Goal: Find specific page/section: Find specific page/section

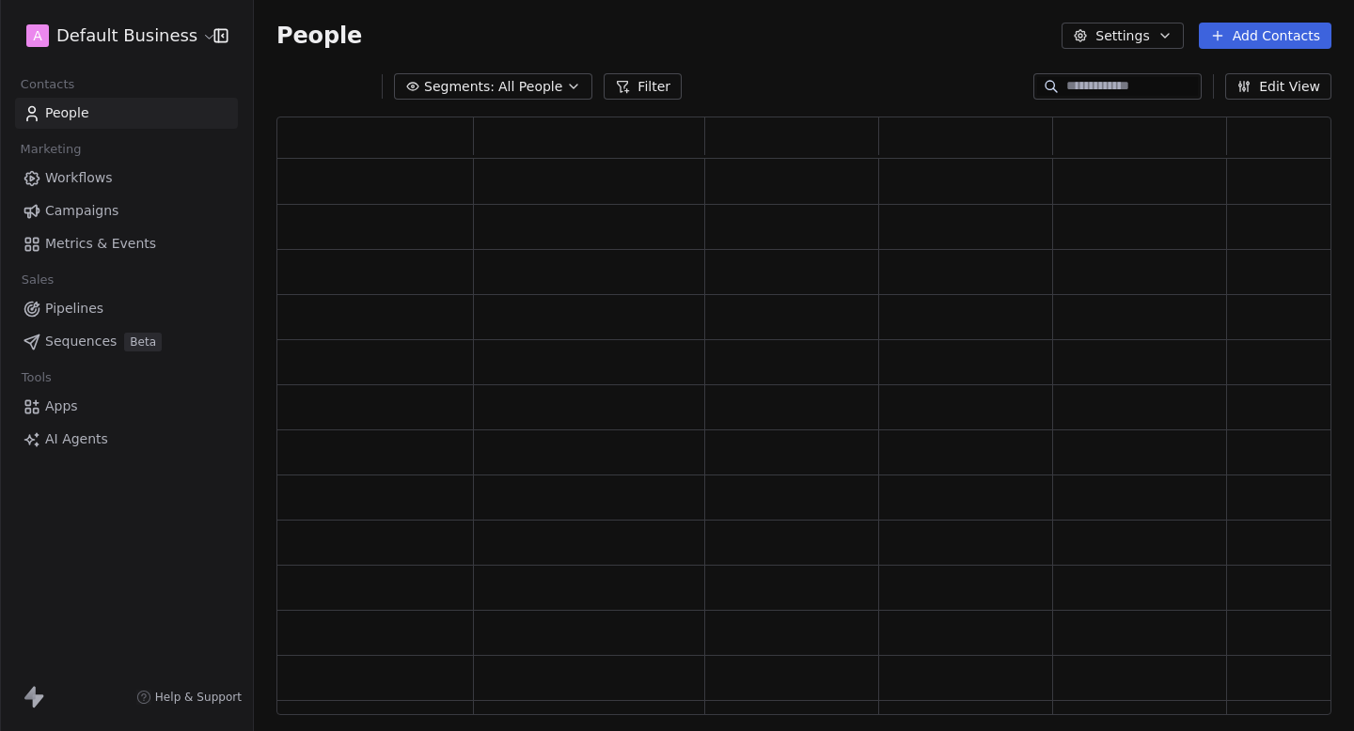
scroll to position [599, 1055]
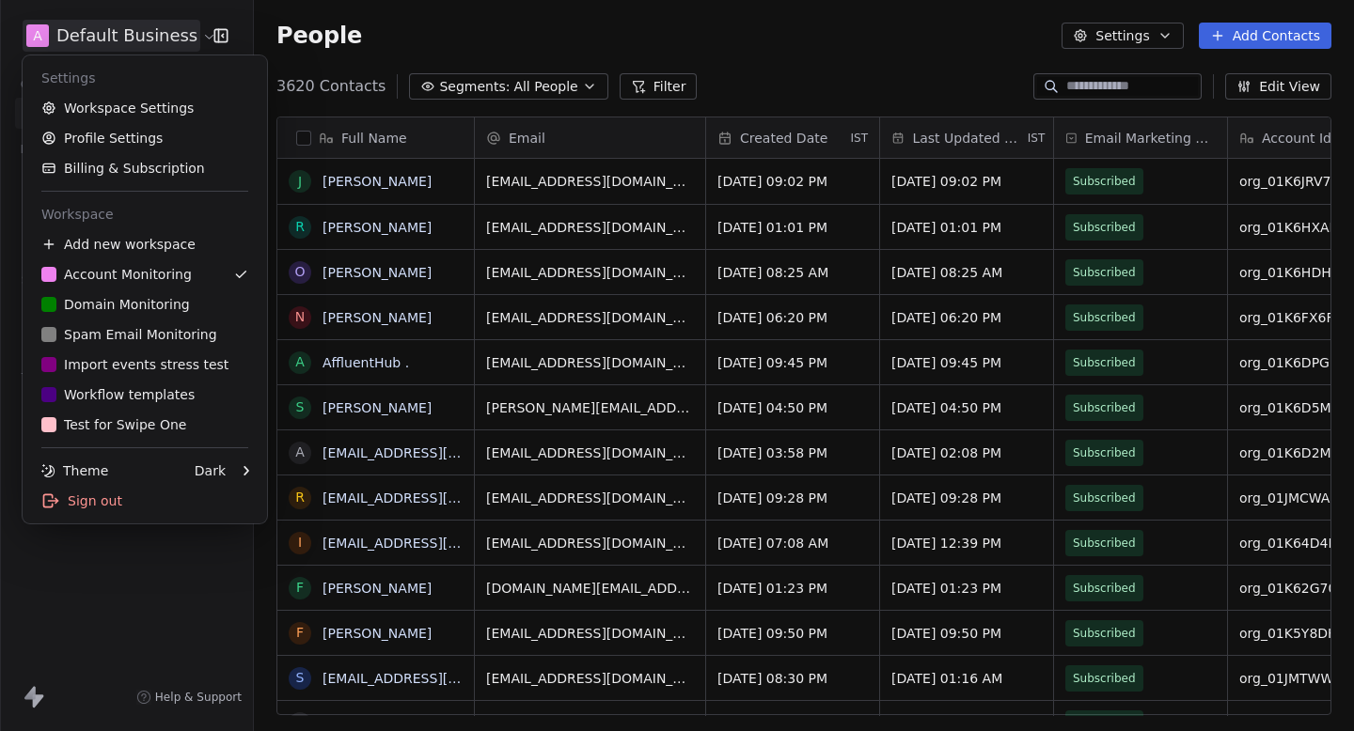
click at [102, 40] on html "A Default Business Contacts People Marketing Workflows Campaigns Metrics & Even…" at bounding box center [677, 365] width 1354 height 731
click at [122, 308] on div "D Domain Monitoring" at bounding box center [115, 304] width 149 height 19
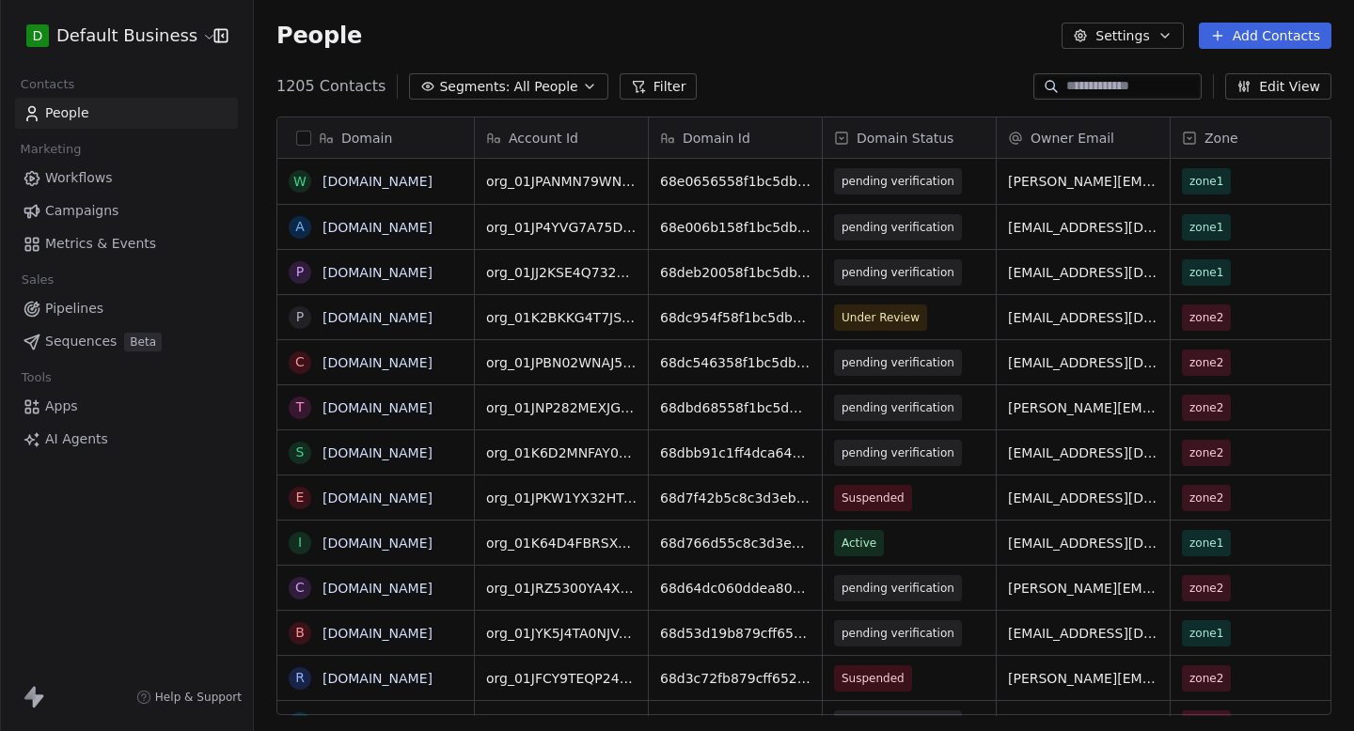
scroll to position [644, 1100]
click at [159, 40] on html "D Default Business Contacts People Marketing Workflows Campaigns Metrics & Even…" at bounding box center [677, 365] width 1354 height 731
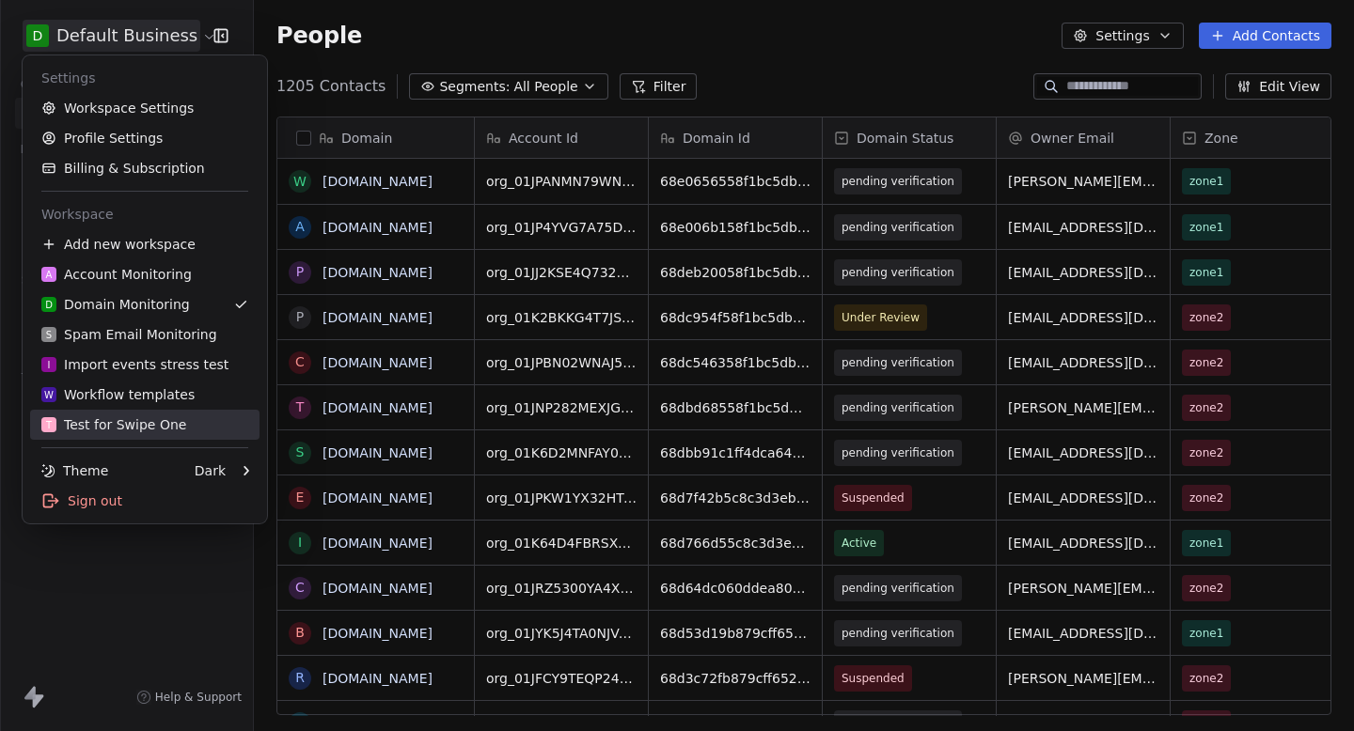
click at [210, 410] on link "T Test for Swipe One" at bounding box center [144, 425] width 229 height 30
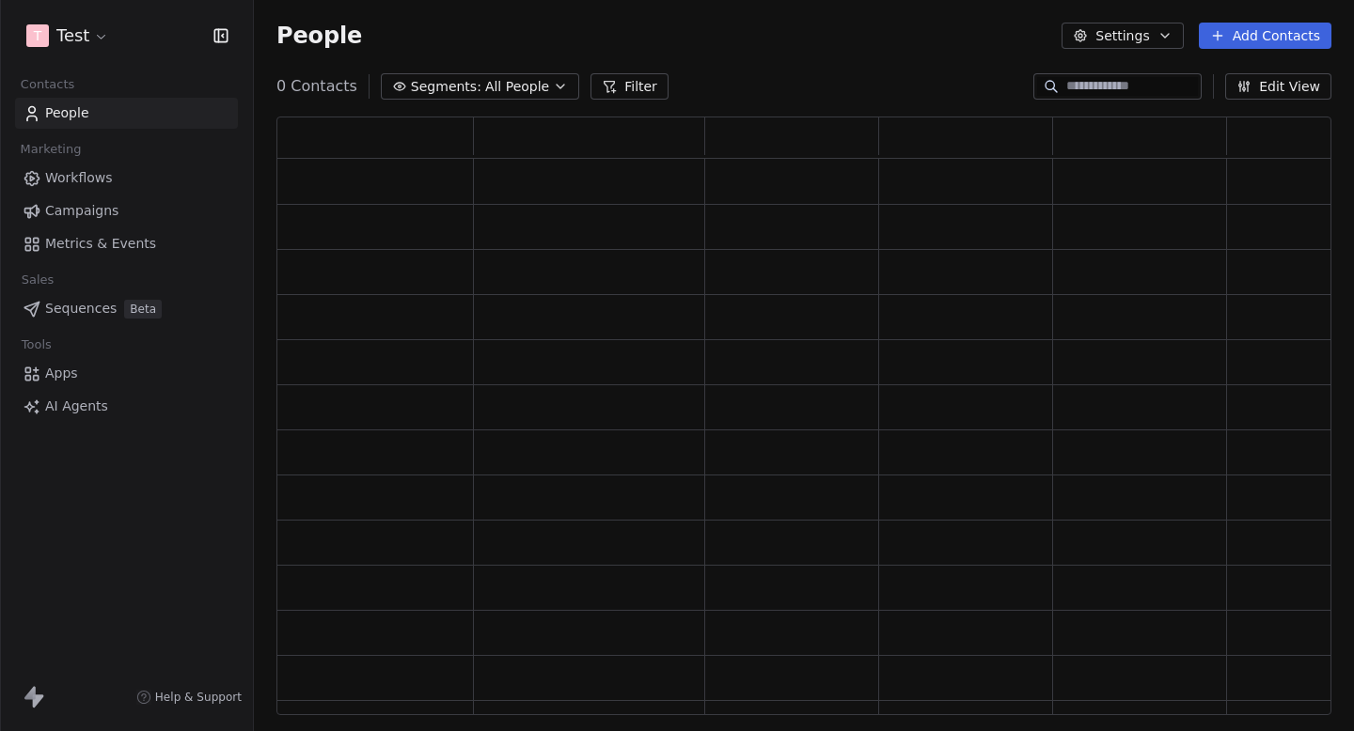
scroll to position [599, 1055]
click at [55, 32] on html "T Test Contacts People Marketing Workflows Campaigns Metrics & Events Sales Pip…" at bounding box center [677, 365] width 1354 height 731
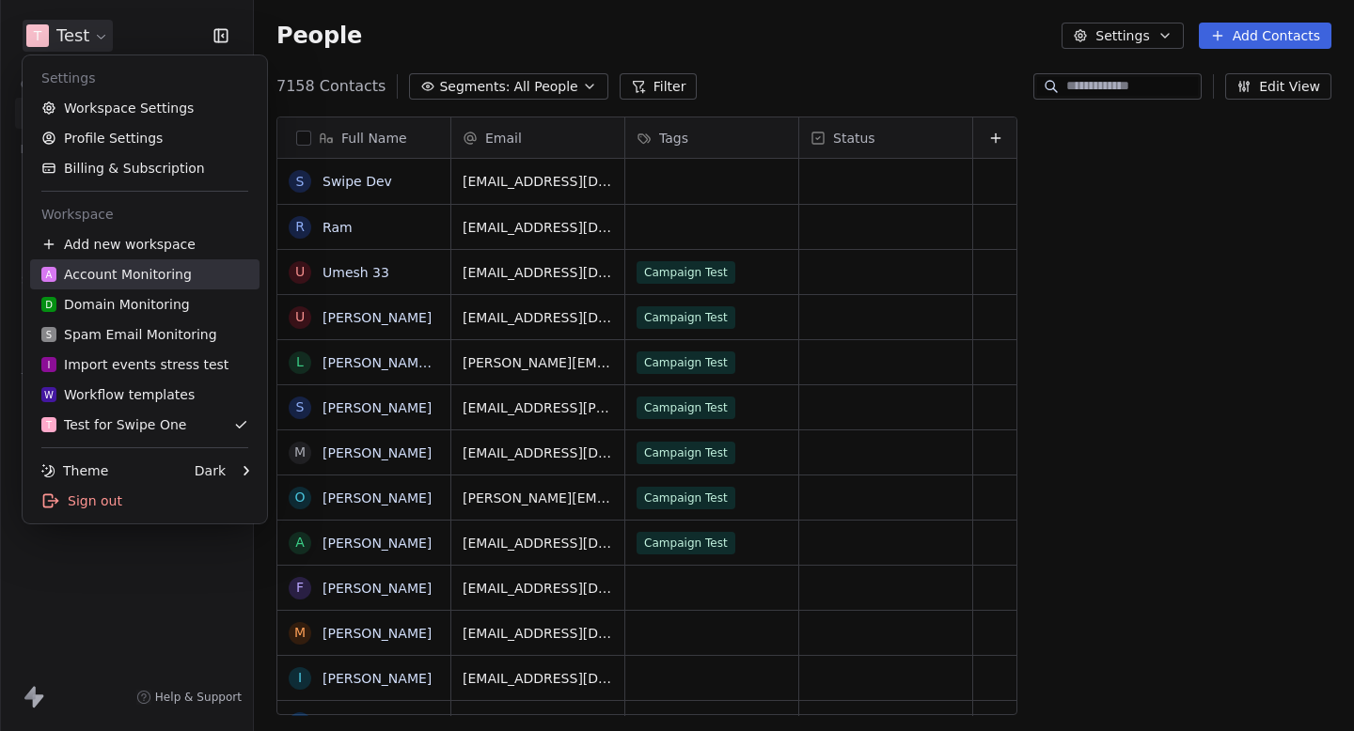
scroll to position [644, 1100]
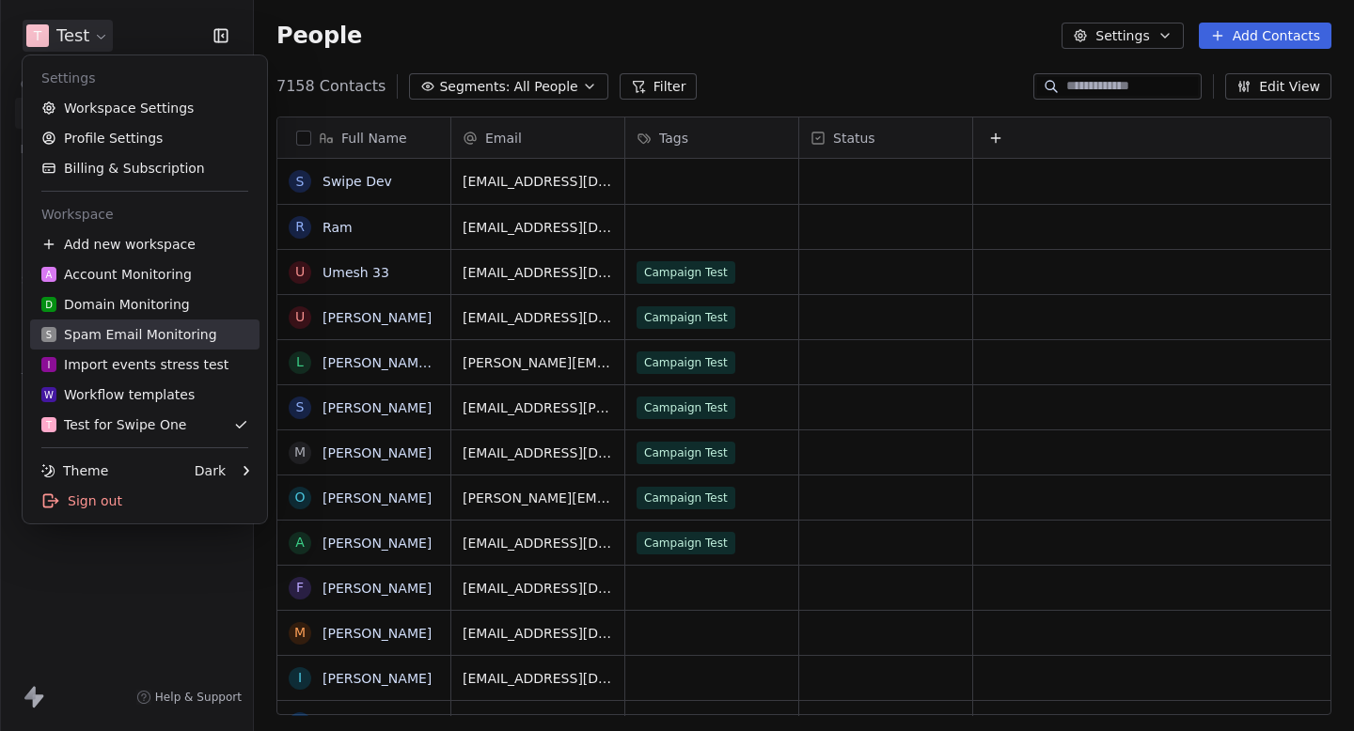
click at [150, 341] on div "S Spam Email Monitoring" at bounding box center [129, 334] width 176 height 19
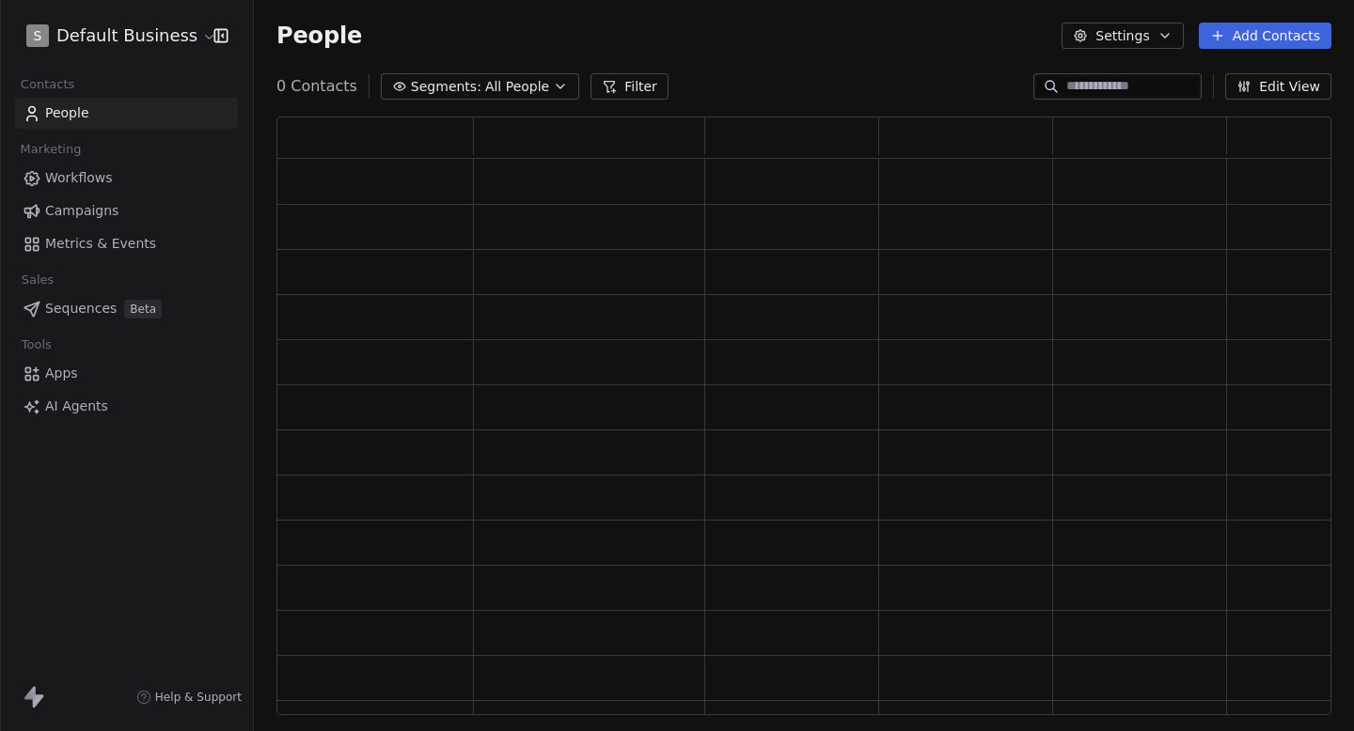
scroll to position [599, 1055]
click at [94, 34] on html "S Default Business Contacts People Marketing Workflows Campaigns Metrics & Even…" at bounding box center [677, 365] width 1354 height 731
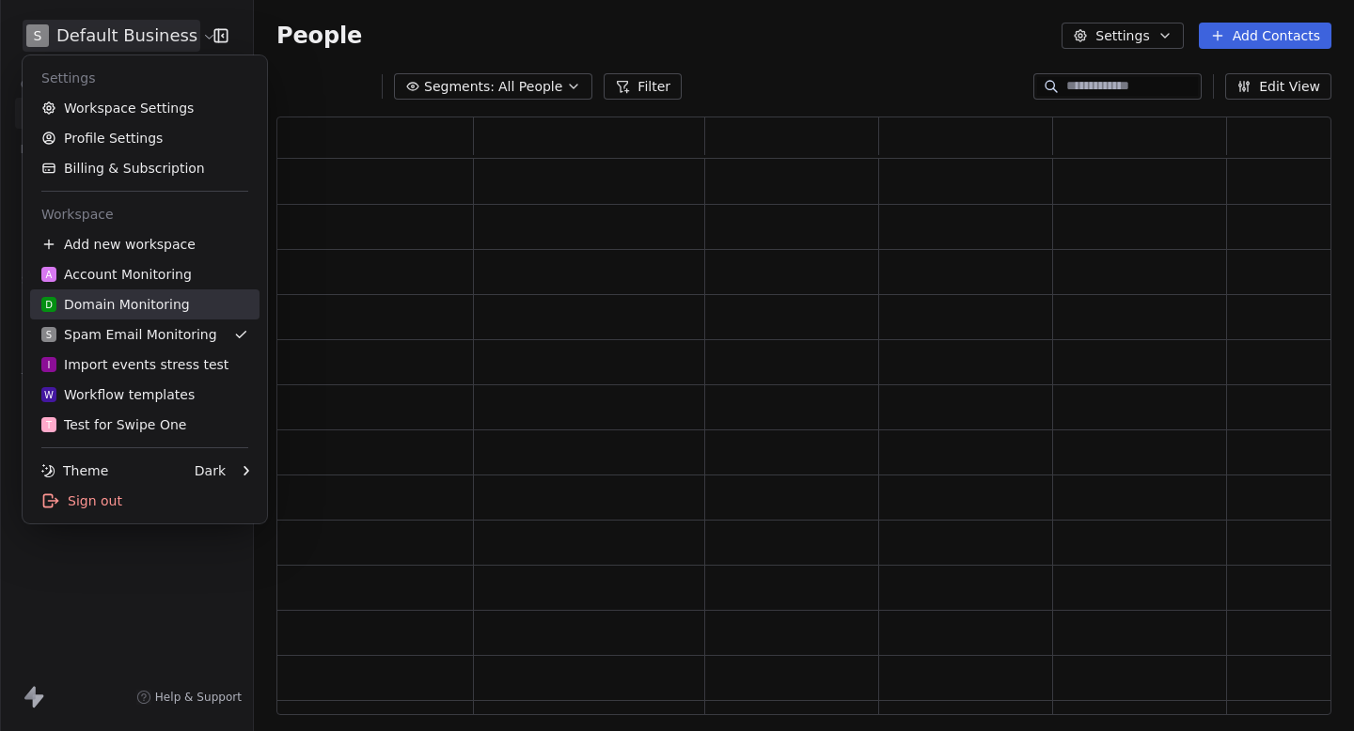
click at [123, 295] on div "D Domain Monitoring" at bounding box center [115, 304] width 149 height 19
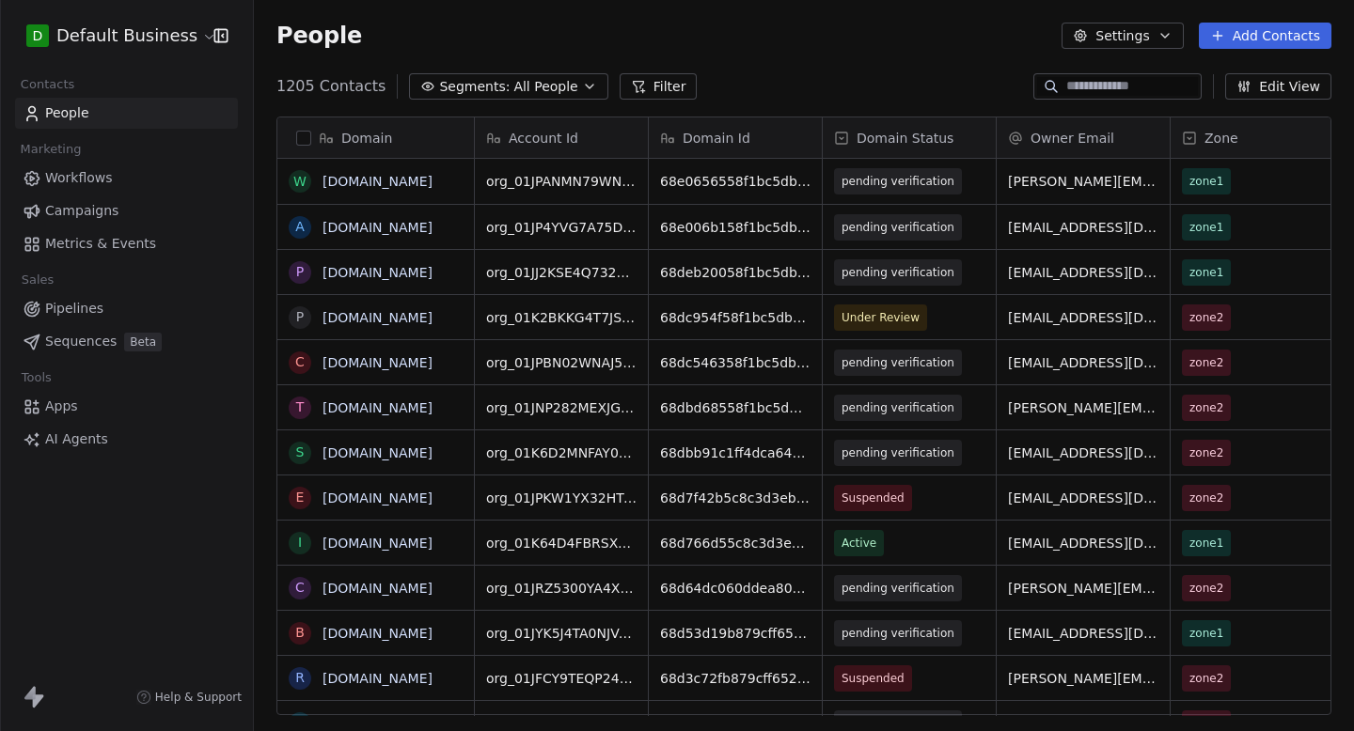
scroll to position [644, 1100]
click at [1098, 91] on input at bounding box center [1132, 86] width 132 height 19
paste input "**********"
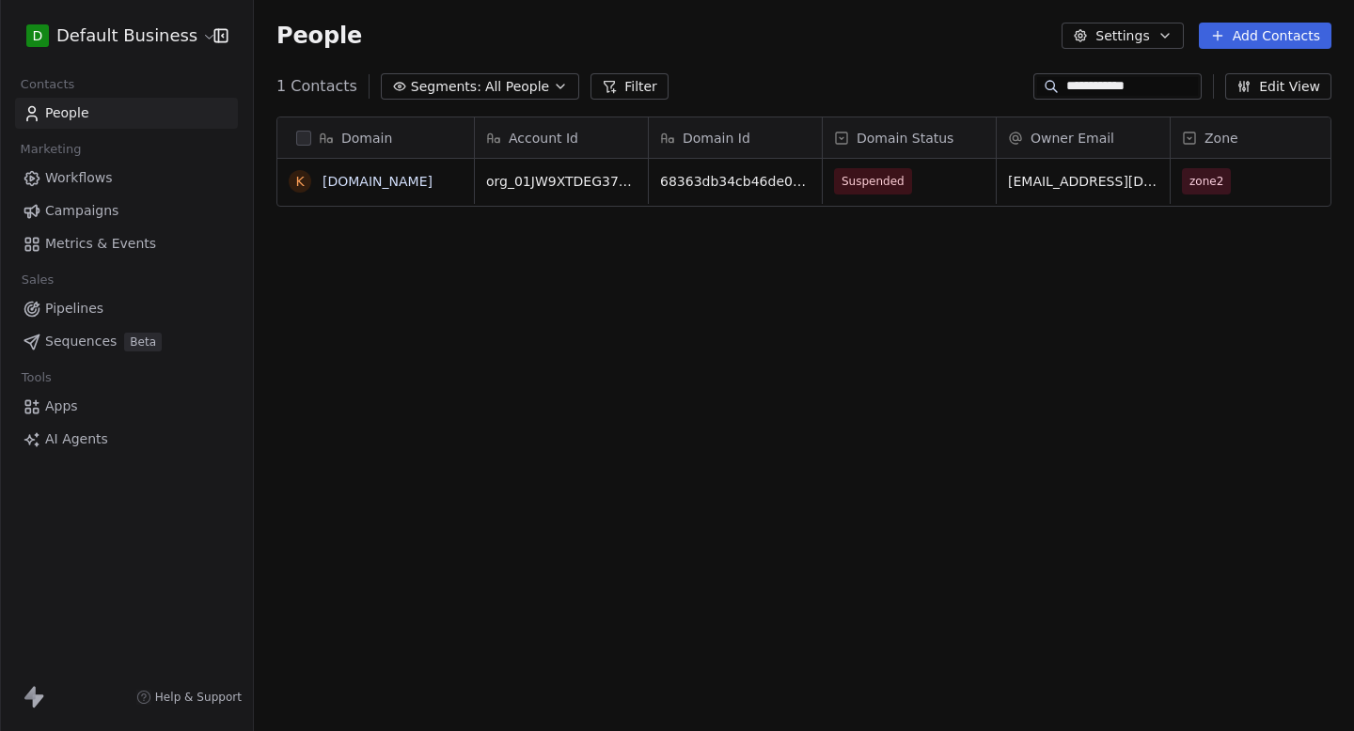
type input "**********"
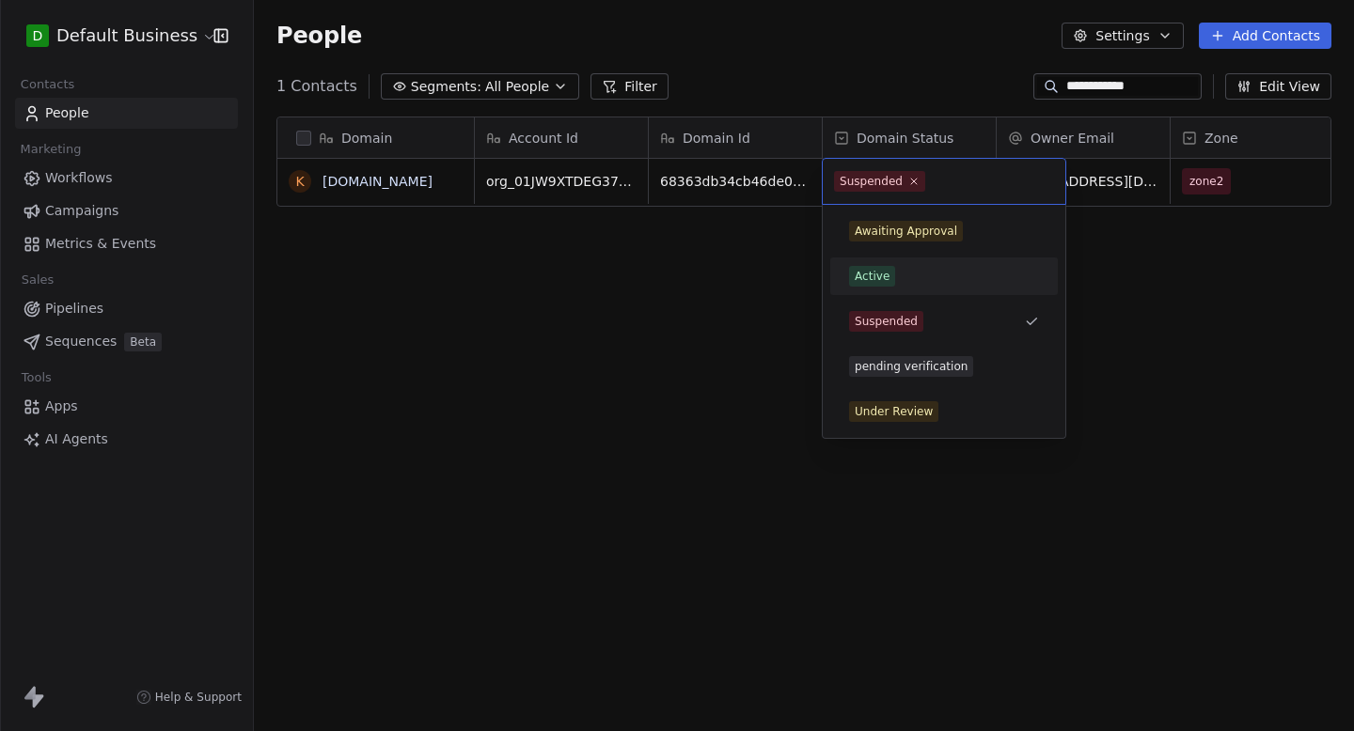
click at [893, 280] on span "Active" at bounding box center [872, 276] width 46 height 21
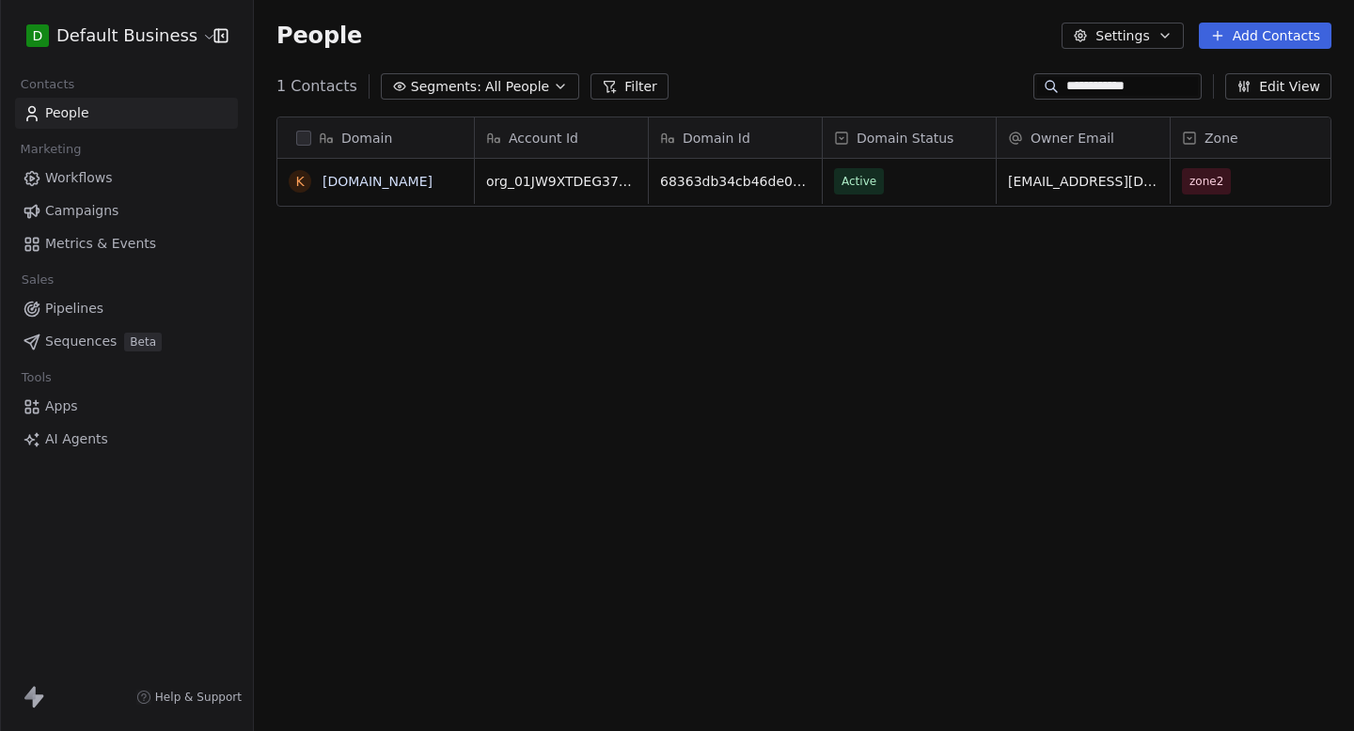
click at [558, 314] on div "Domain k [DOMAIN_NAME] Account Id Domain Id Domain Status Owner Email Zone Last…" at bounding box center [804, 424] width 1100 height 644
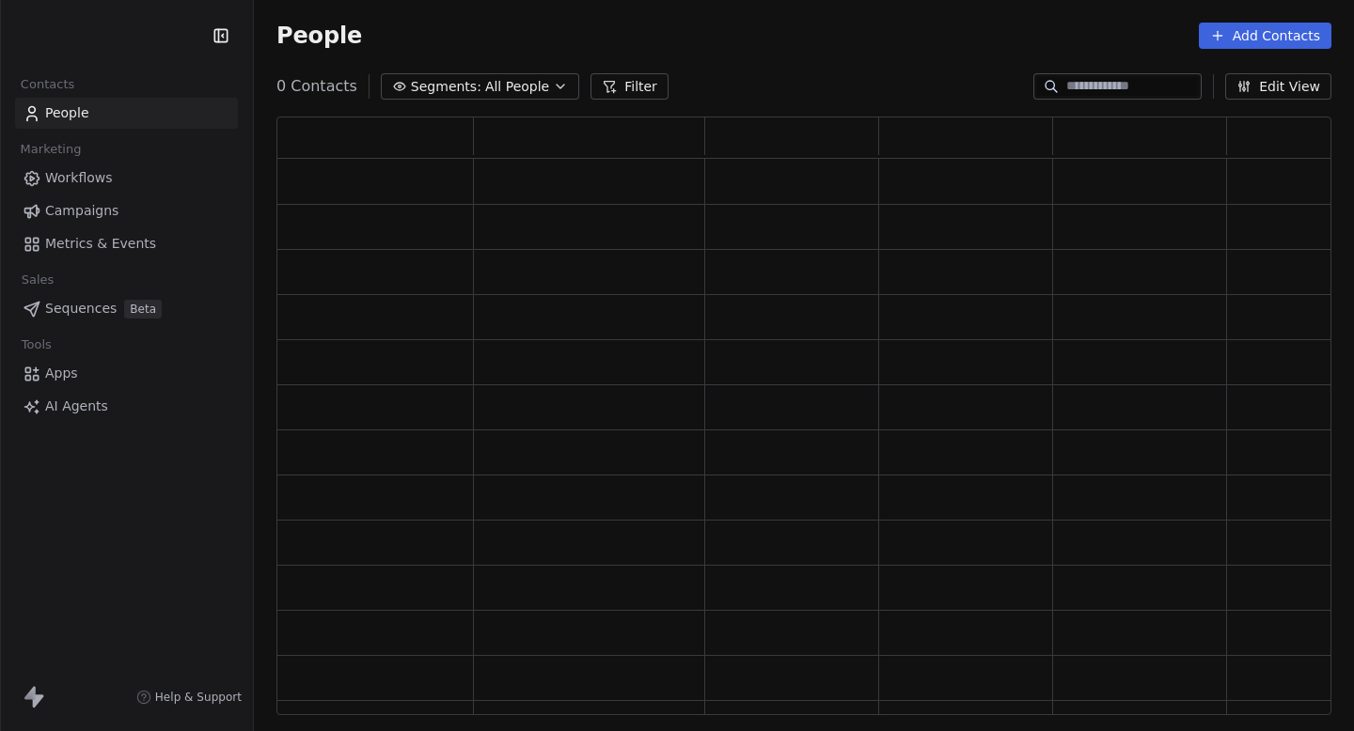
scroll to position [599, 1055]
